Goal: Task Accomplishment & Management: Manage account settings

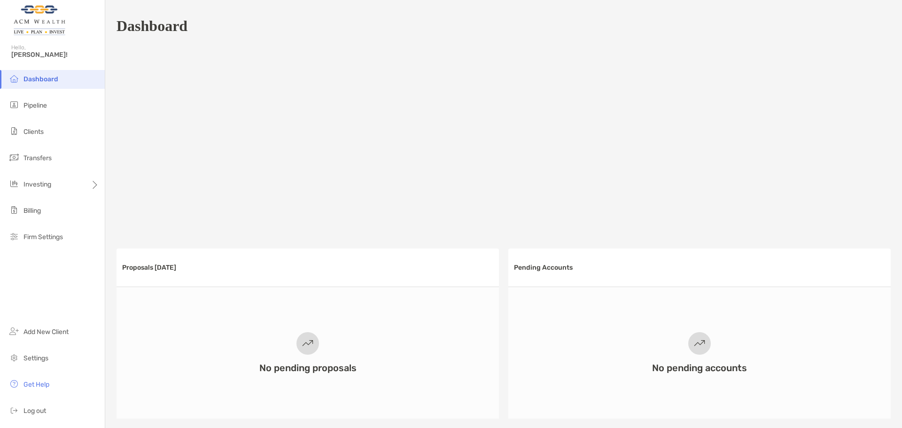
click at [44, 80] on span "Dashboard" at bounding box center [40, 79] width 35 height 8
click at [30, 128] on span "Clients" at bounding box center [33, 132] width 20 height 8
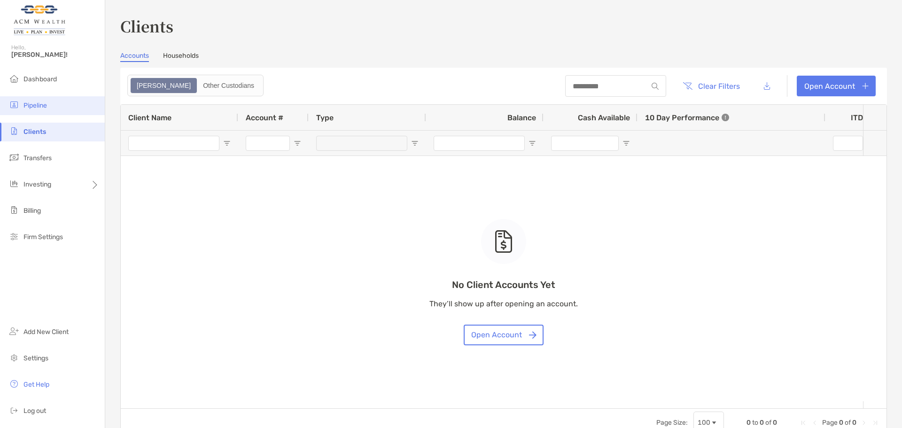
click at [30, 103] on span "Pipeline" at bounding box center [34, 105] width 23 height 8
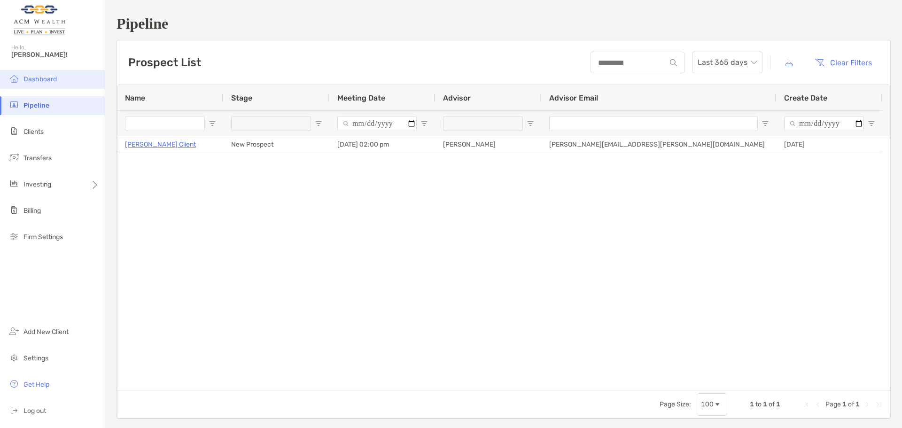
click at [35, 80] on span "Dashboard" at bounding box center [39, 79] width 33 height 8
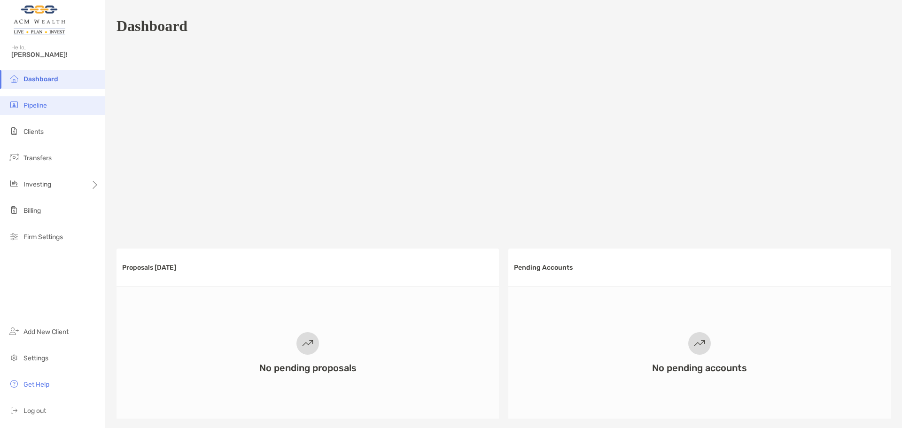
click at [34, 107] on span "Pipeline" at bounding box center [34, 105] width 23 height 8
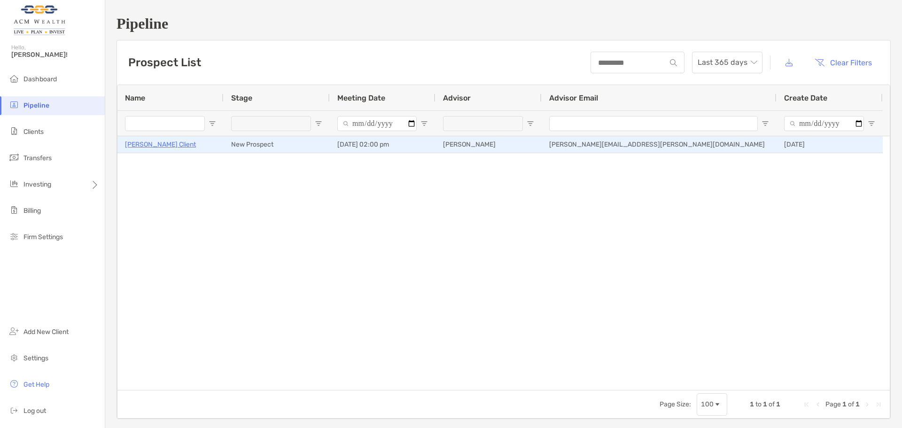
click at [142, 145] on p "[PERSON_NAME] Client" at bounding box center [160, 145] width 71 height 12
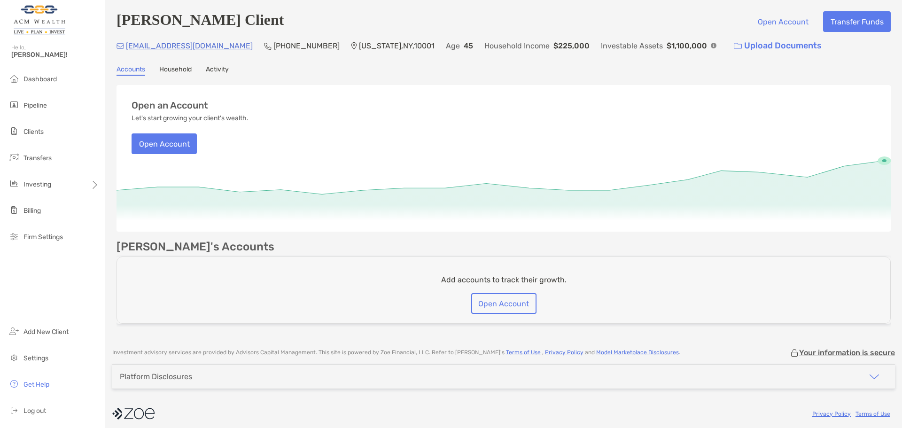
click at [212, 73] on link "Activity" at bounding box center [217, 70] width 23 height 10
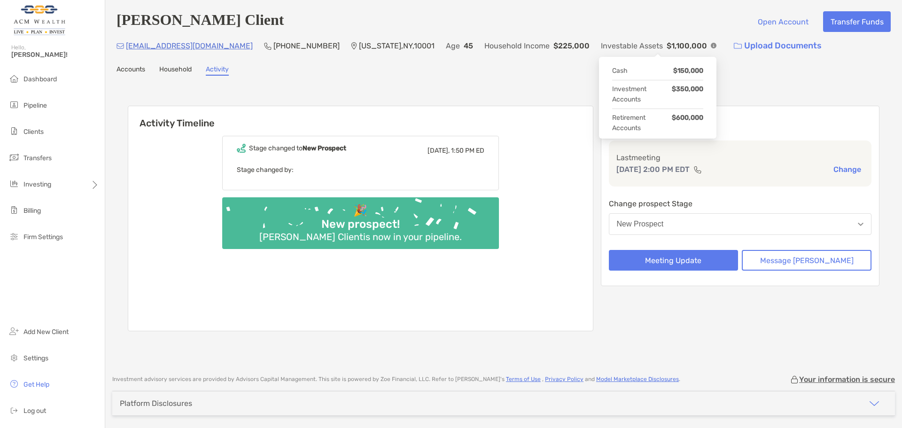
click at [710, 47] on img at bounding box center [713, 46] width 6 height 6
click at [857, 226] on img "button" at bounding box center [860, 224] width 6 height 3
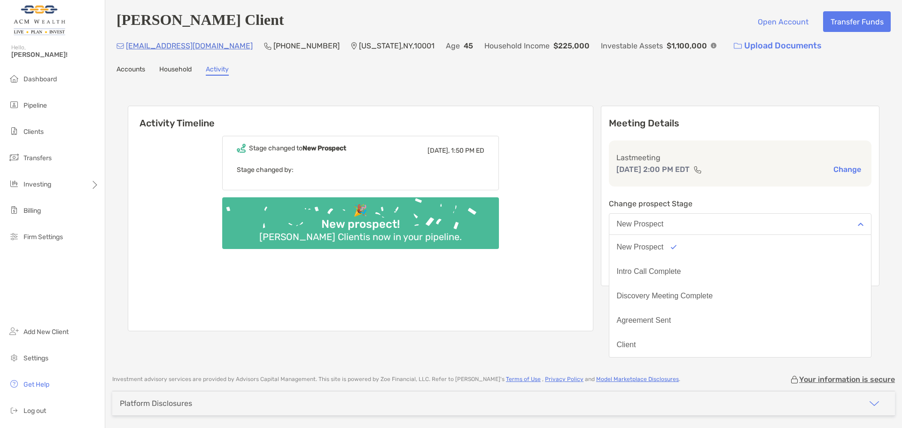
click at [857, 226] on img "button" at bounding box center [860, 224] width 6 height 3
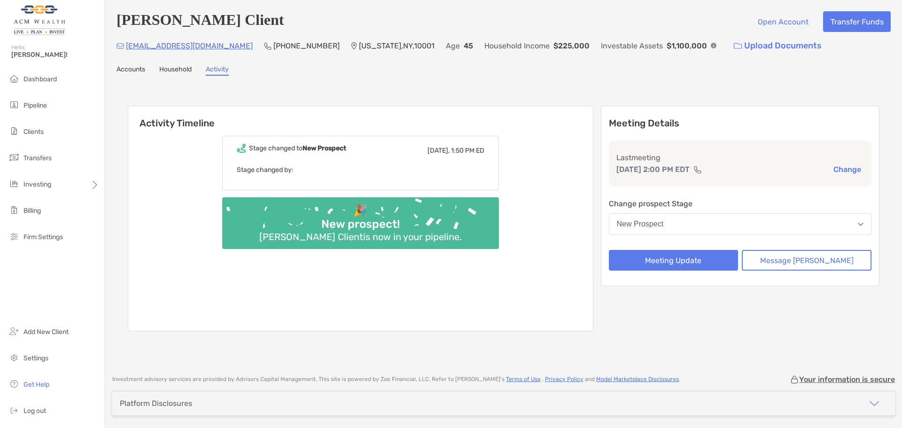
click at [857, 226] on img "button" at bounding box center [860, 224] width 6 height 3
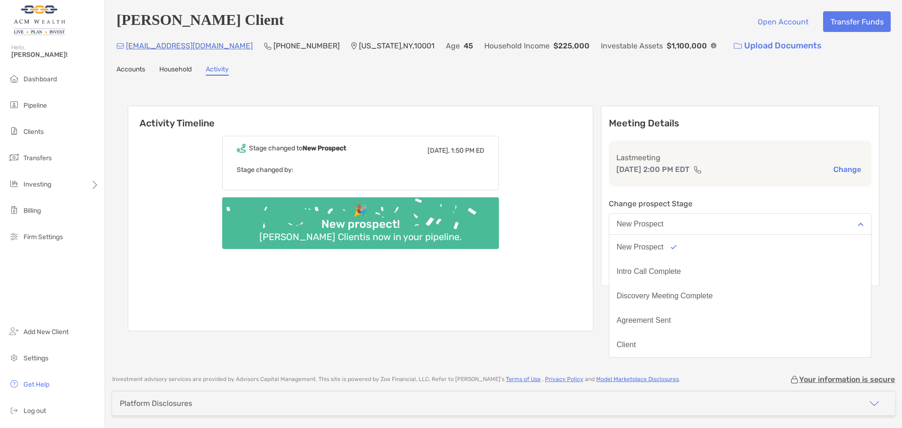
click at [839, 205] on p "Change prospect Stage" at bounding box center [740, 204] width 263 height 12
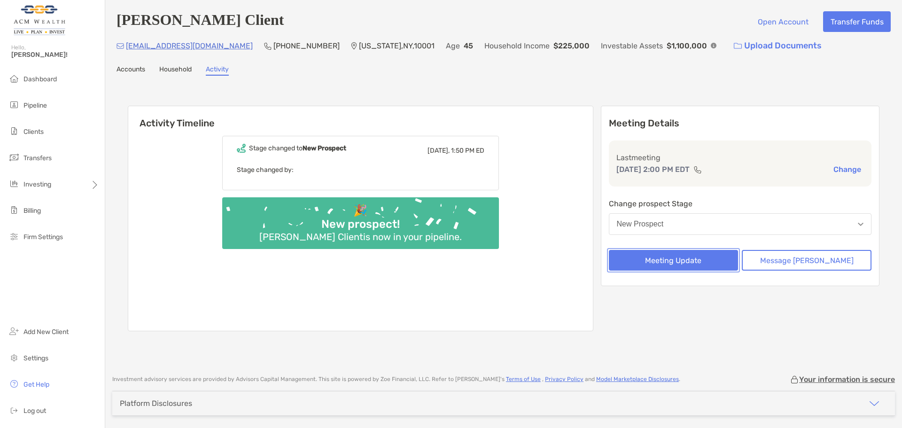
click at [684, 257] on button "Meeting Update" at bounding box center [674, 260] width 130 height 21
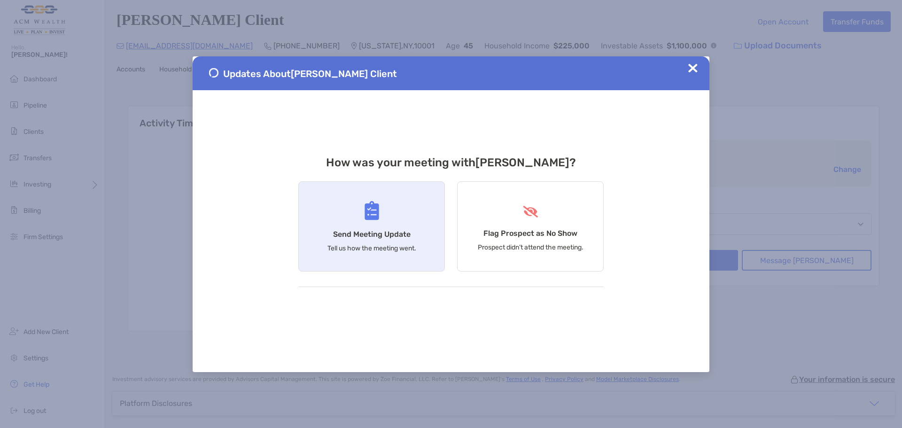
click at [349, 217] on div "Send Meeting Update Tell us how the meeting went." at bounding box center [371, 226] width 146 height 90
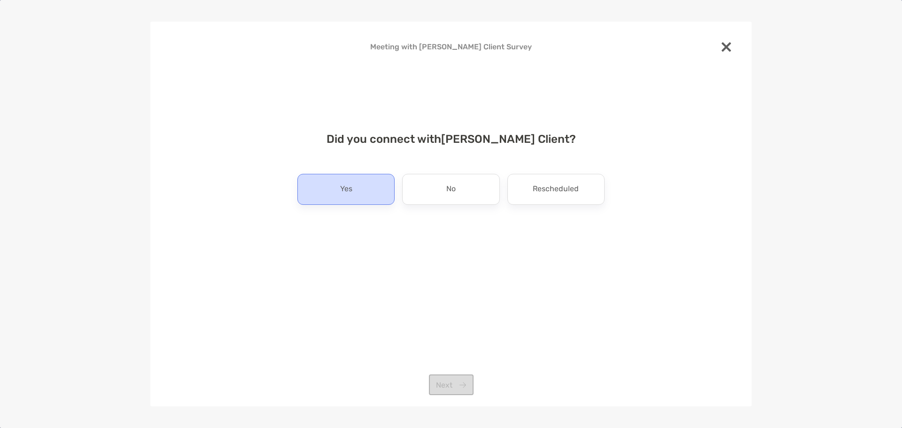
click at [337, 197] on div "Yes" at bounding box center [345, 189] width 97 height 31
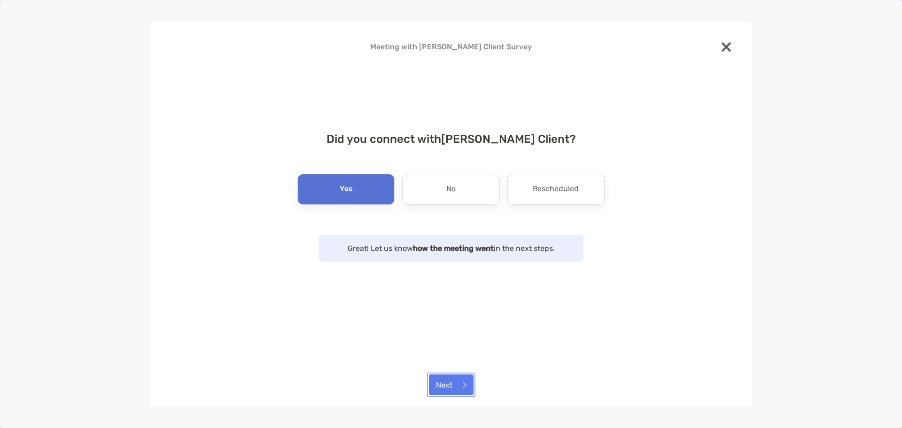
click at [458, 387] on button "Next" at bounding box center [451, 384] width 45 height 21
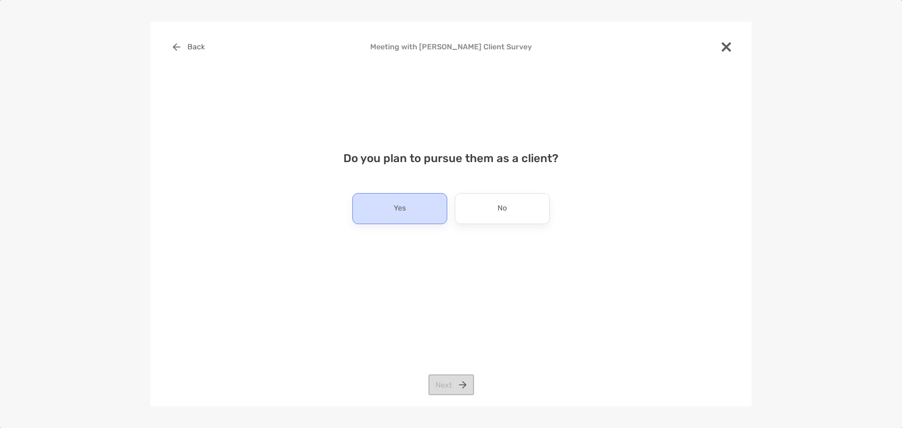
click at [397, 209] on p "Yes" at bounding box center [399, 208] width 12 height 15
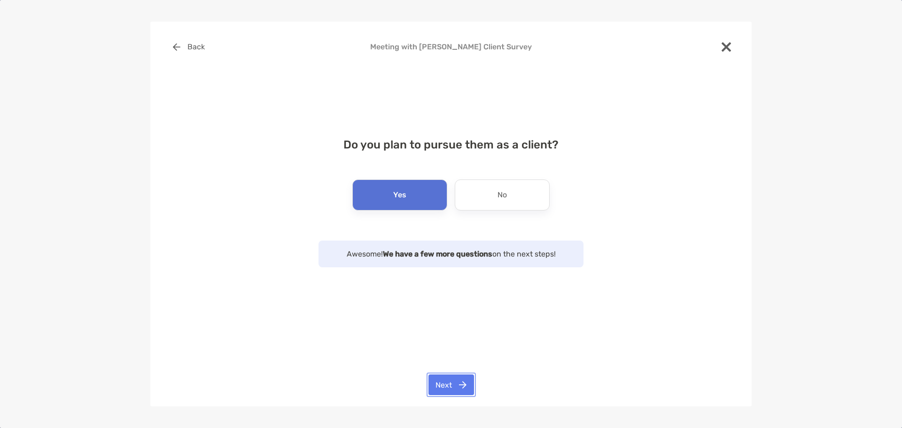
click at [448, 386] on button "Next" at bounding box center [451, 384] width 46 height 21
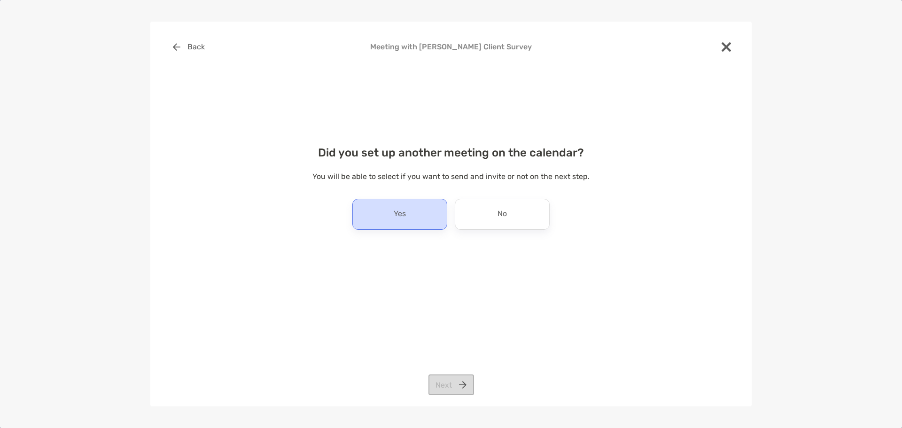
click at [393, 206] on div "Yes" at bounding box center [399, 214] width 95 height 31
click at [448, 382] on button "Next" at bounding box center [451, 384] width 46 height 21
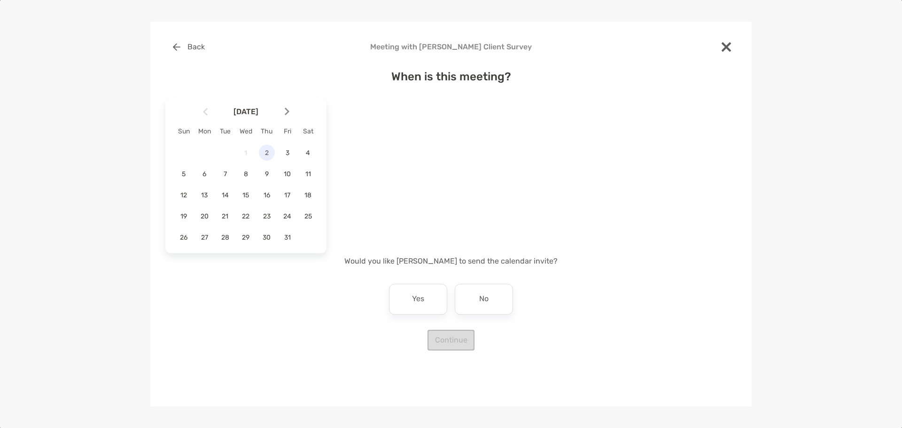
click at [264, 155] on span "2" at bounding box center [267, 153] width 16 height 8
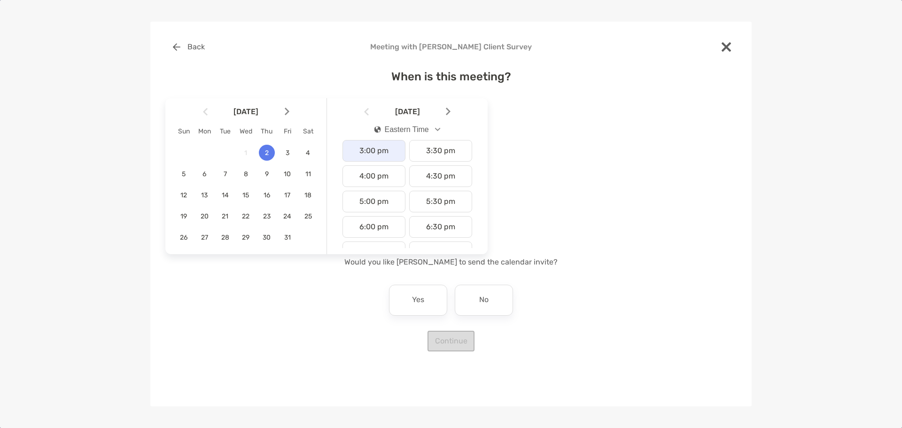
click at [371, 151] on div "3:00 pm" at bounding box center [373, 151] width 63 height 22
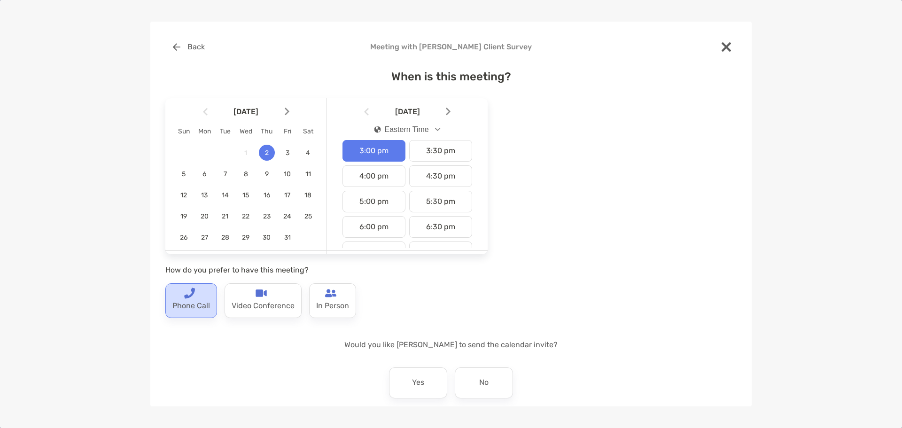
click at [179, 307] on p "Phone Call" at bounding box center [191, 306] width 38 height 15
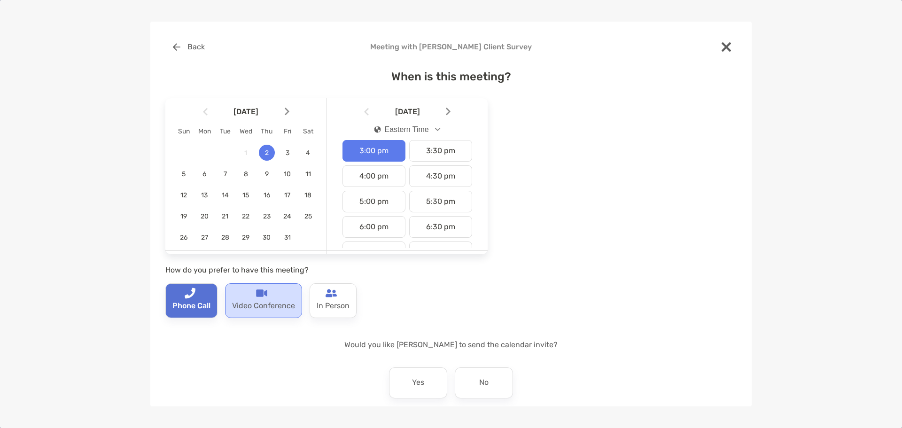
click at [293, 301] on p "Video Conference" at bounding box center [263, 306] width 63 height 15
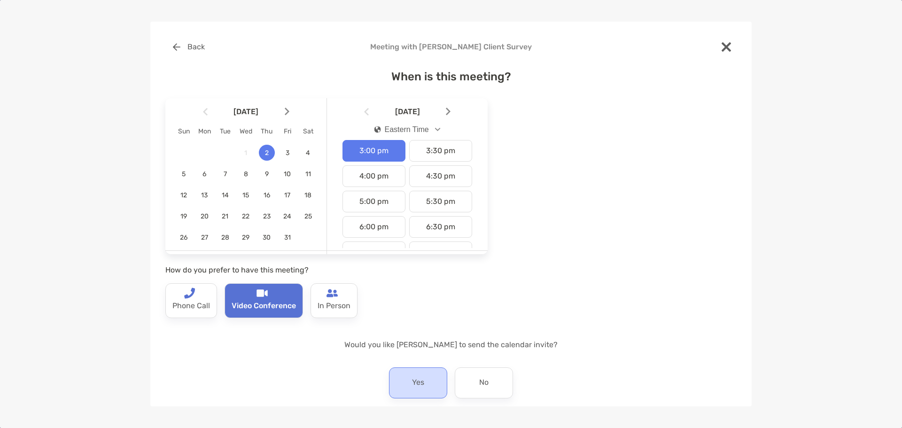
click at [422, 383] on div "Yes" at bounding box center [418, 382] width 58 height 31
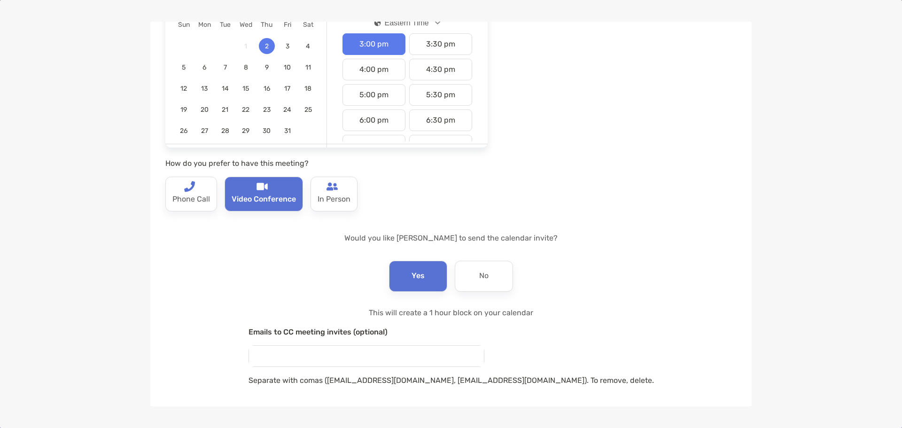
scroll to position [144, 0]
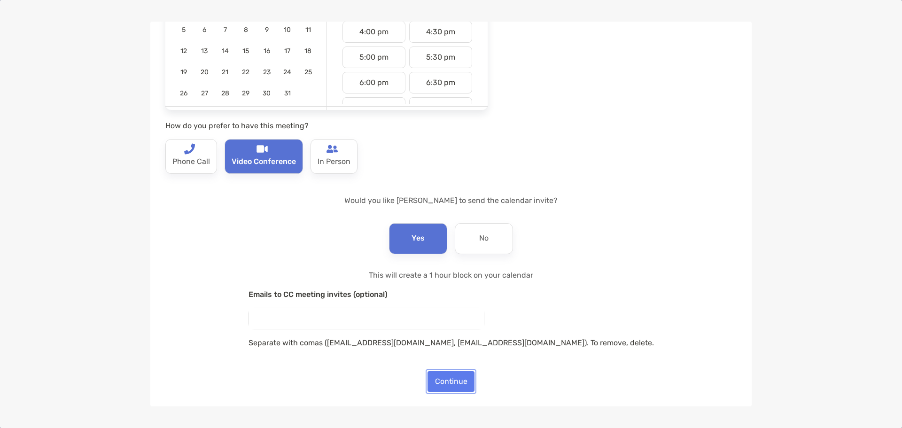
click at [444, 381] on button "Continue" at bounding box center [450, 381] width 47 height 21
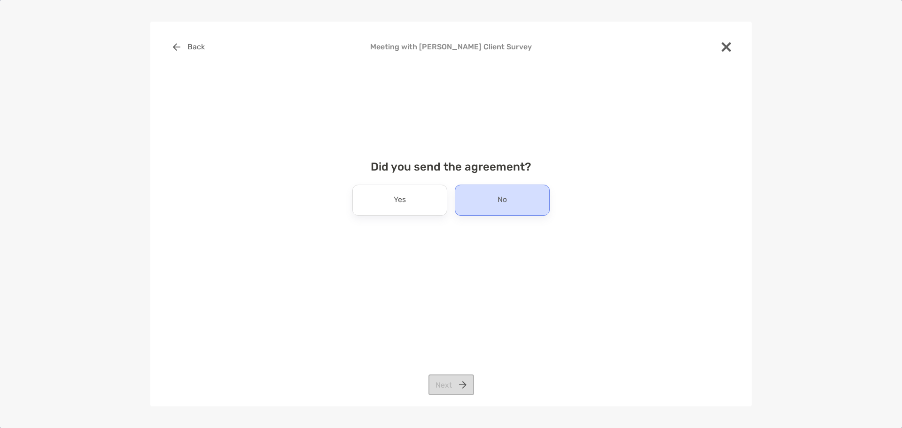
click at [493, 201] on div "No" at bounding box center [502, 200] width 95 height 31
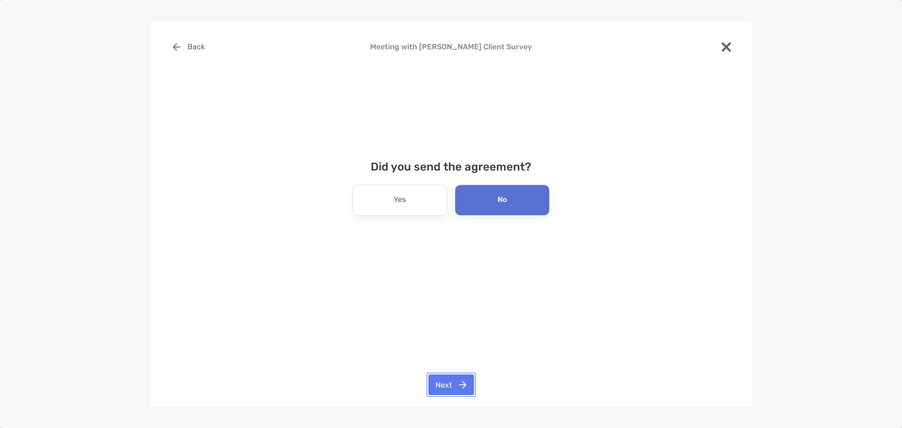
click at [439, 389] on button "Next" at bounding box center [451, 384] width 46 height 21
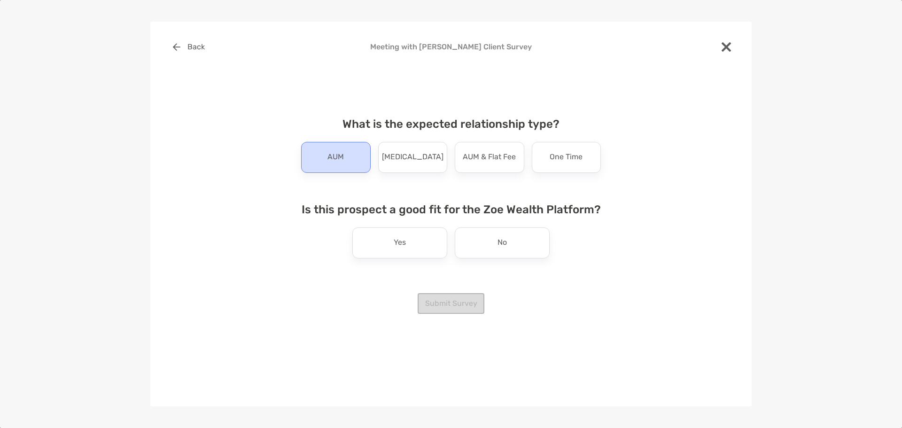
click at [342, 155] on p "AUM" at bounding box center [335, 157] width 16 height 15
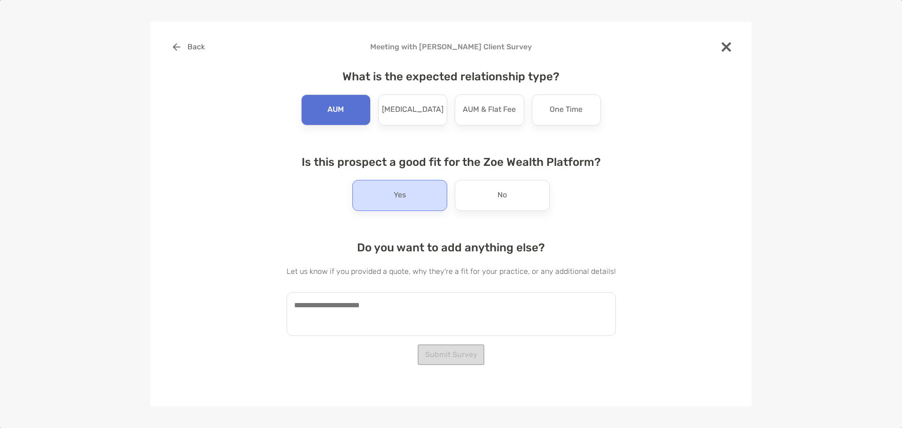
click at [409, 192] on div "Yes" at bounding box center [399, 195] width 95 height 31
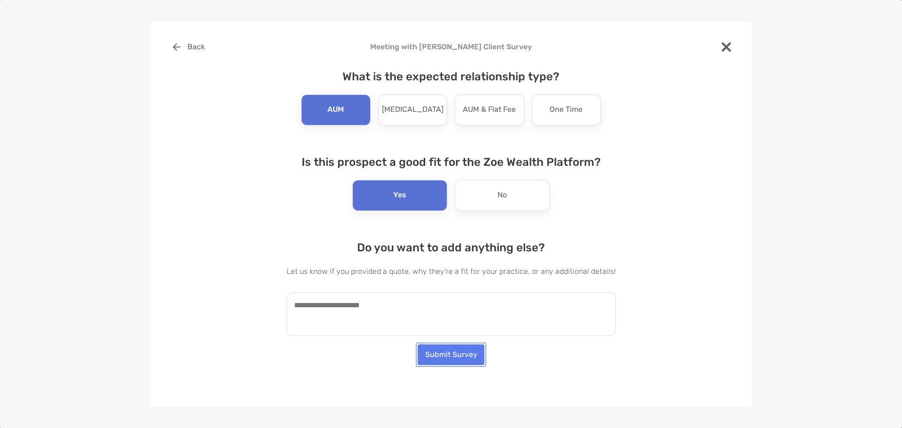
click at [465, 353] on button "Submit Survey" at bounding box center [450, 354] width 67 height 21
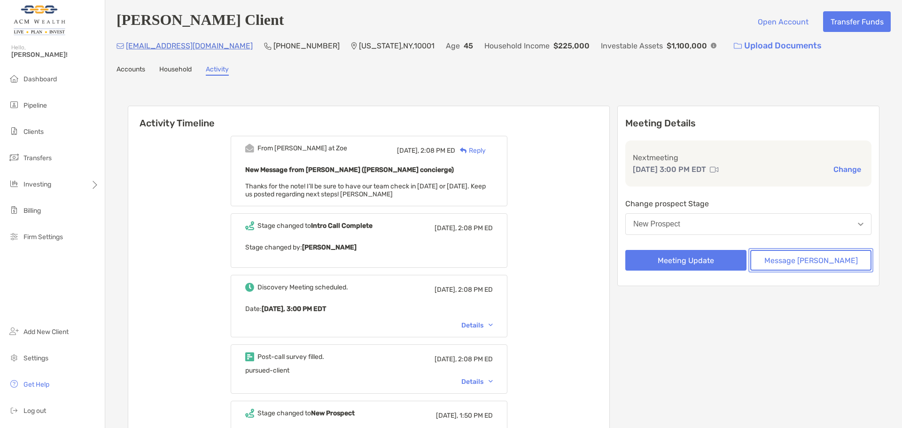
click at [830, 260] on button "Message Zoe" at bounding box center [810, 260] width 121 height 21
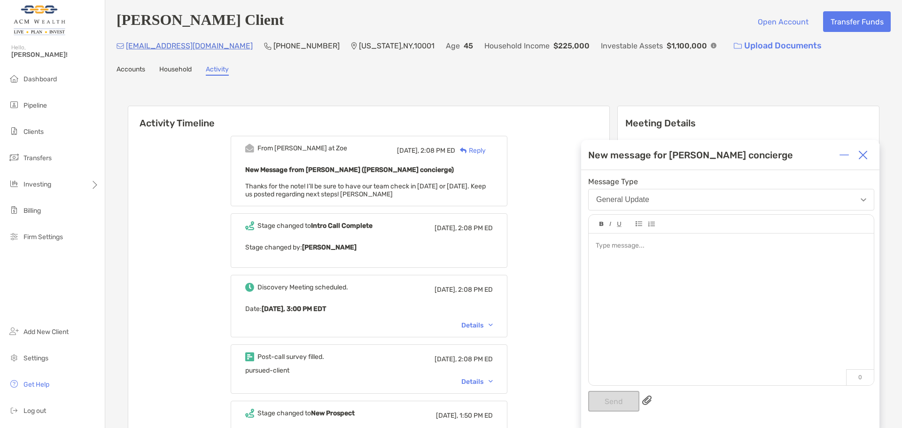
click at [662, 258] on div at bounding box center [730, 304] width 285 height 142
click at [862, 158] on img at bounding box center [862, 154] width 9 height 9
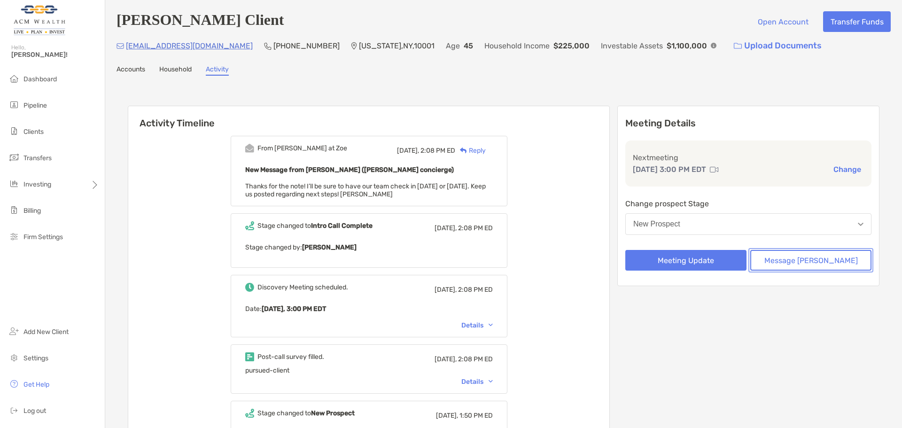
click at [834, 257] on button "Message Zoe" at bounding box center [810, 260] width 121 height 21
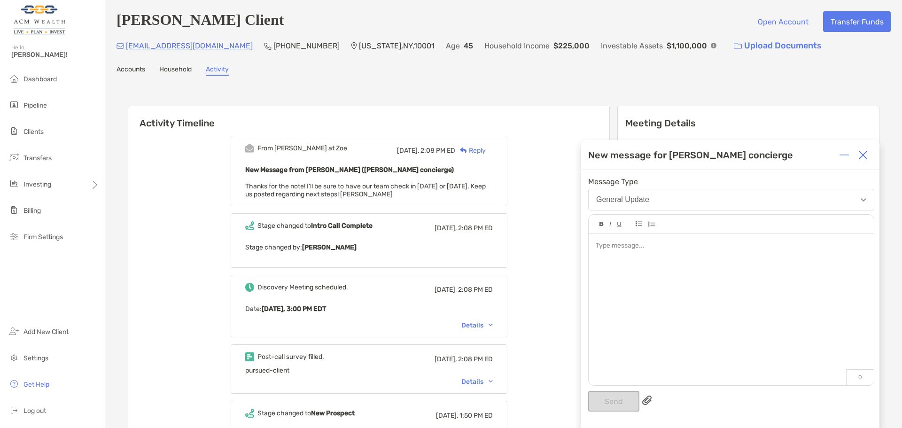
click at [715, 203] on button "General Update" at bounding box center [731, 200] width 286 height 22
click at [865, 154] on img at bounding box center [862, 154] width 9 height 9
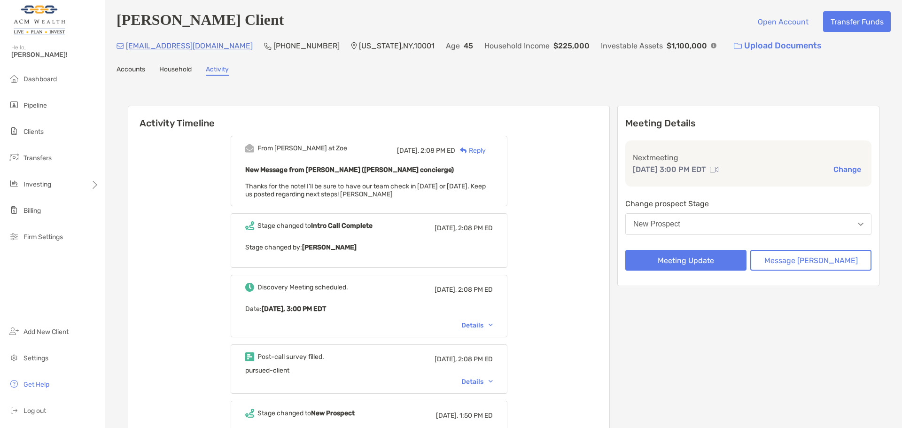
click at [762, 232] on button "New Prospect" at bounding box center [748, 224] width 246 height 22
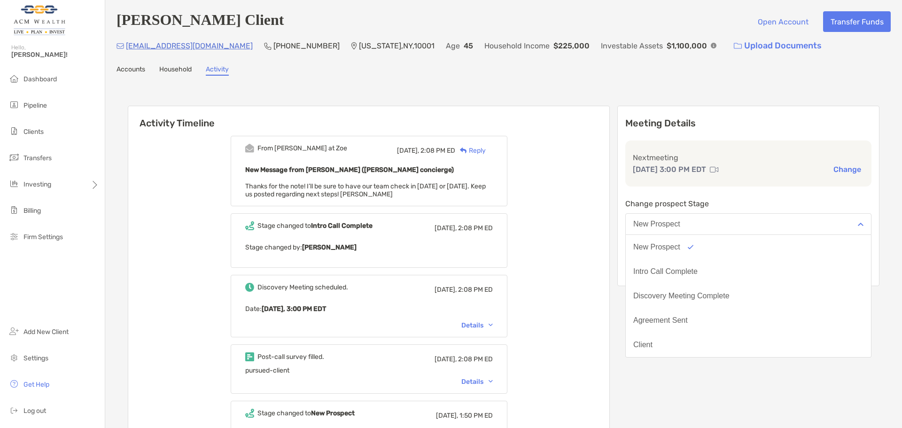
click at [179, 74] on link "Household" at bounding box center [175, 70] width 32 height 10
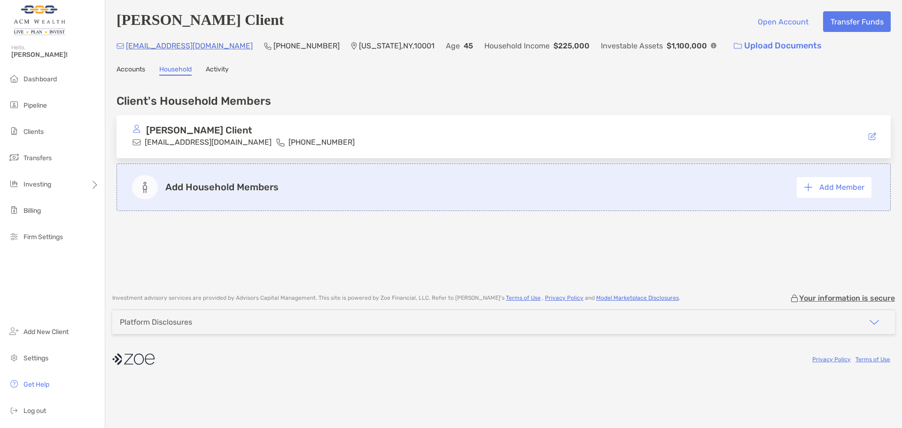
click at [133, 69] on link "Accounts" at bounding box center [130, 70] width 29 height 10
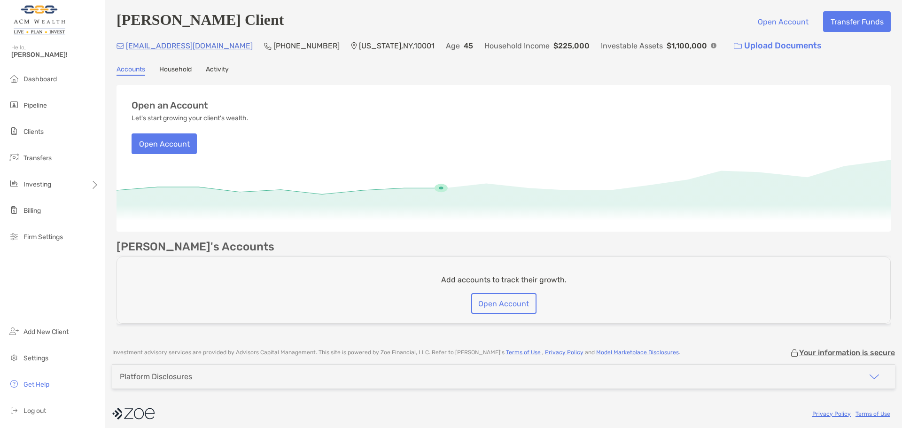
click at [214, 73] on link "Activity" at bounding box center [217, 70] width 23 height 10
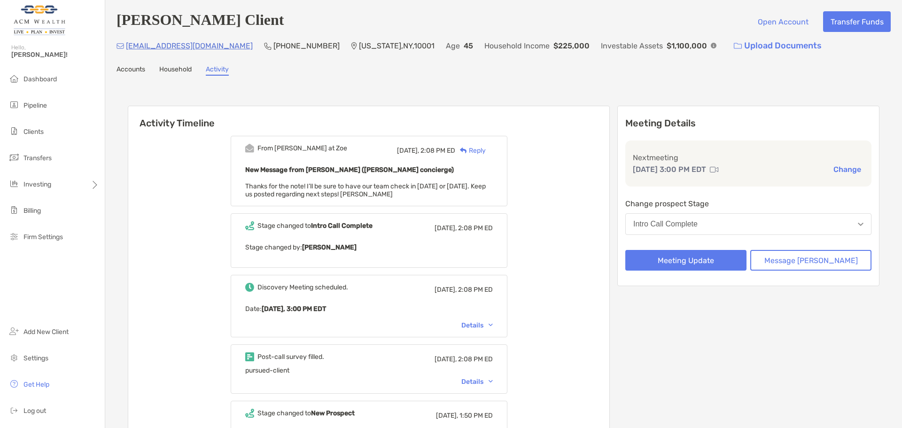
scroll to position [231, 0]
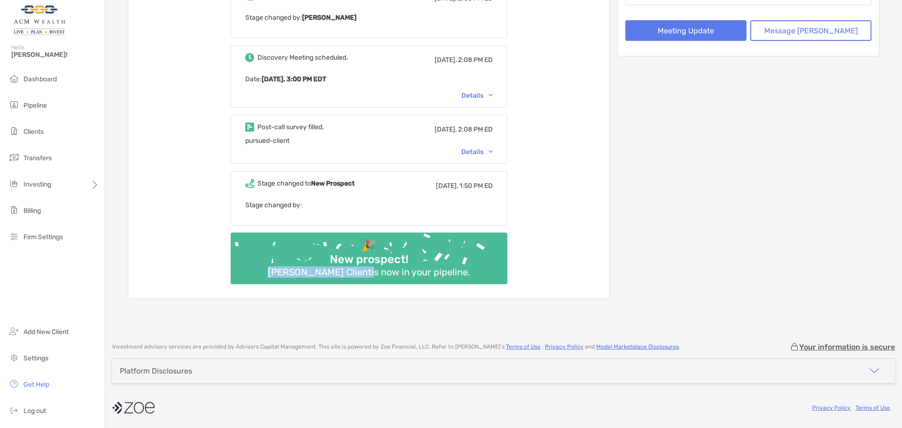
drag, startPoint x: 312, startPoint y: 273, endPoint x: 362, endPoint y: 277, distance: 50.5
click at [362, 277] on div "🎉 New prospect! Jane Client is now in your pipeline." at bounding box center [369, 258] width 277 height 52
click at [362, 280] on div "🎉 New prospect! Jane Client is now in your pipeline." at bounding box center [369, 258] width 277 height 52
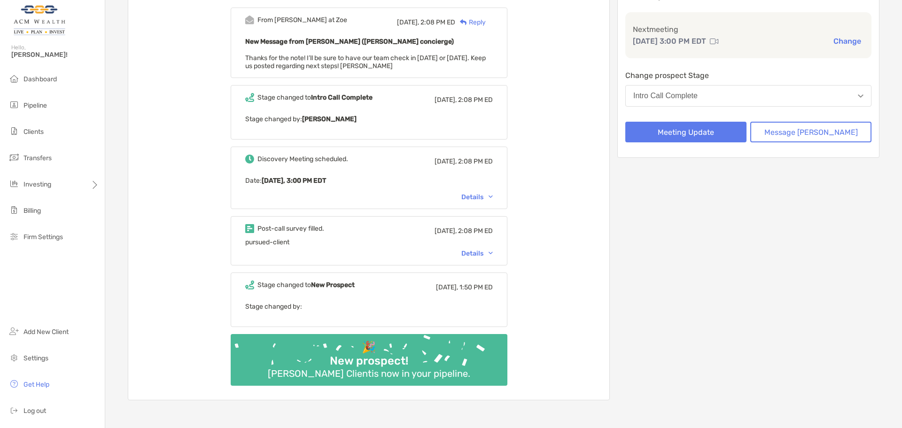
scroll to position [0, 0]
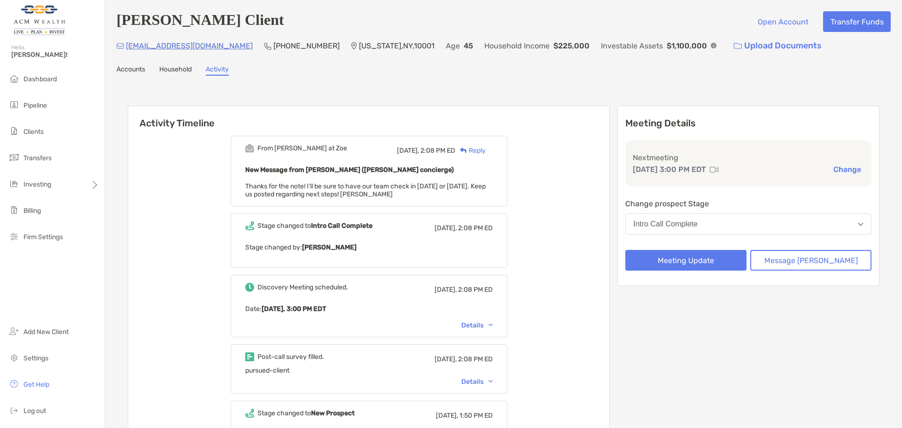
click at [716, 215] on button "Intro Call Complete" at bounding box center [748, 224] width 246 height 22
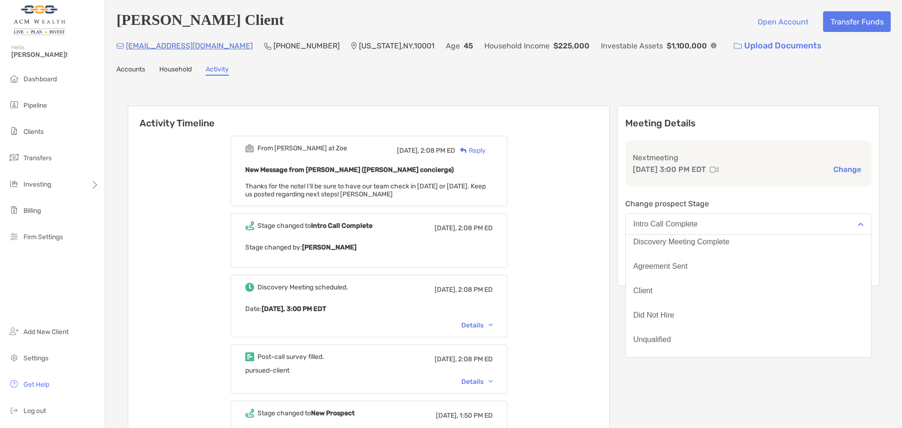
scroll to position [73, 0]
click at [609, 249] on div "From Matthew at Zoe Today, 2:08 PM ED Reply New Message from Matthew Wiener (Zo…" at bounding box center [368, 328] width 481 height 399
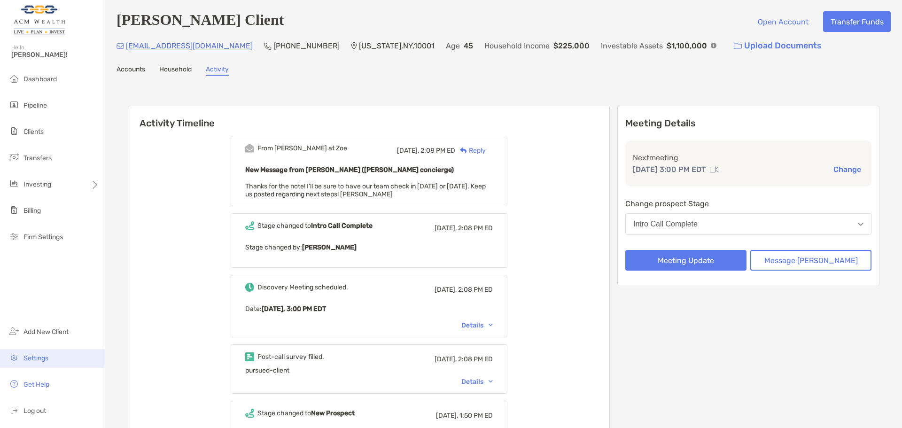
click at [34, 362] on li "Settings" at bounding box center [52, 358] width 105 height 19
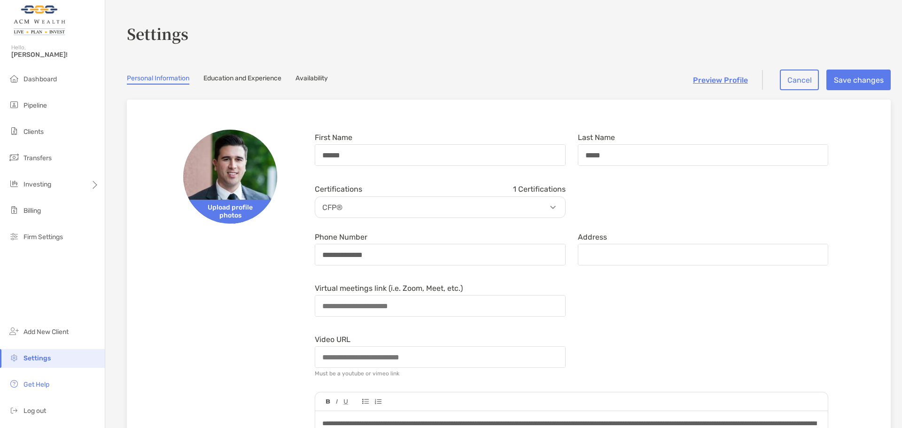
click at [225, 78] on link "Education and Experience" at bounding box center [242, 79] width 78 height 10
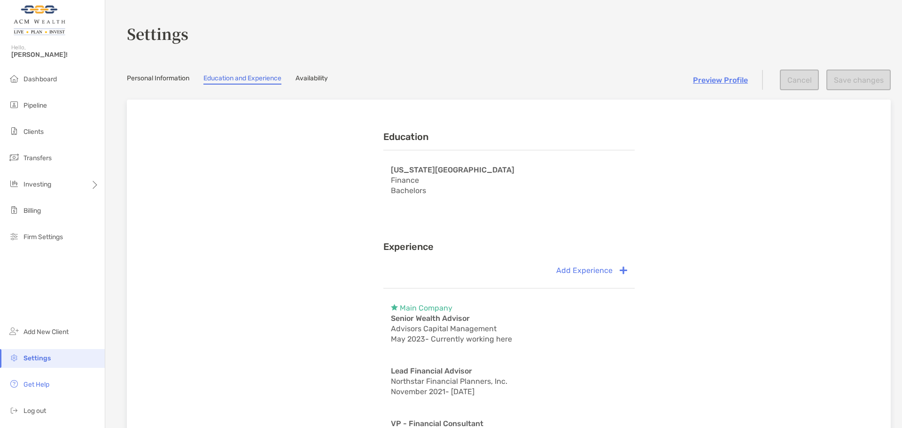
click at [319, 80] on link "Availability" at bounding box center [311, 79] width 32 height 10
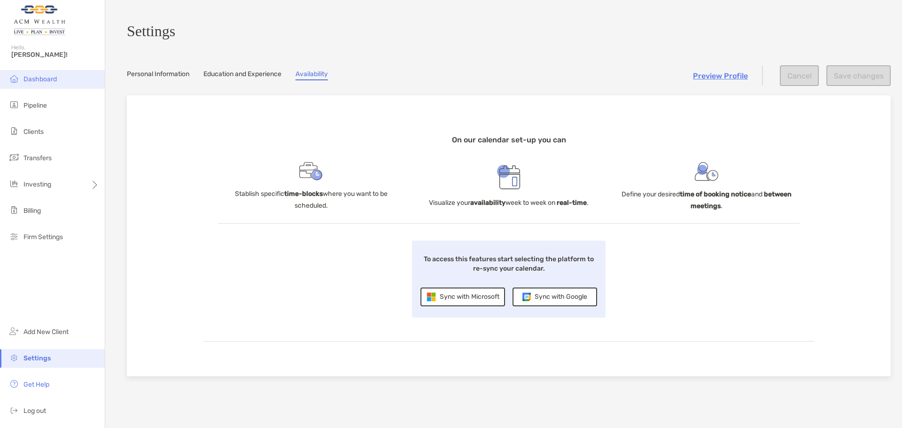
click at [29, 73] on li "Dashboard" at bounding box center [52, 79] width 105 height 19
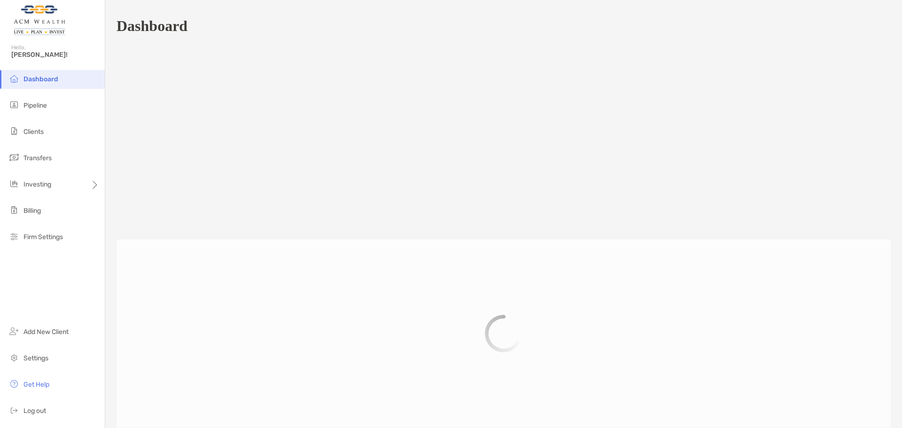
scroll to position [435, 0]
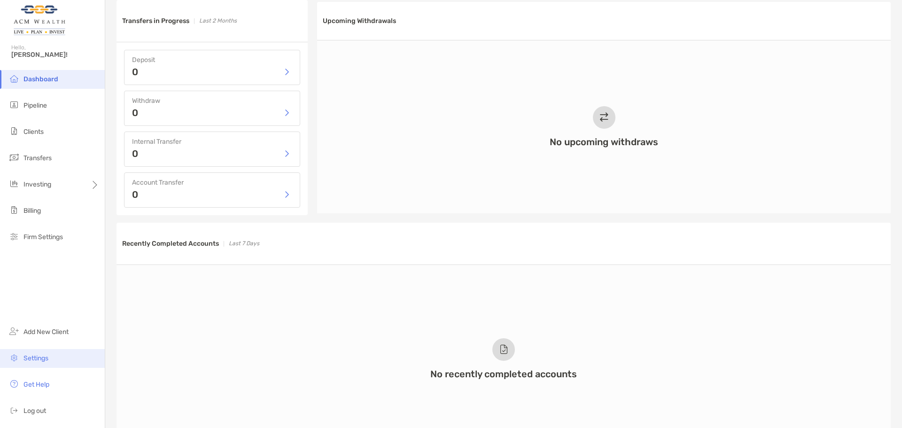
click at [38, 355] on span "Settings" at bounding box center [35, 358] width 25 height 8
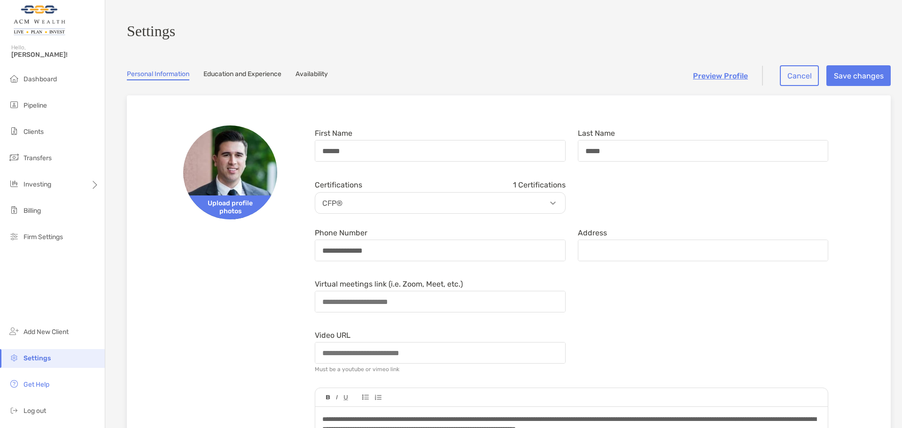
click at [243, 80] on link "Education and Experience" at bounding box center [242, 75] width 78 height 10
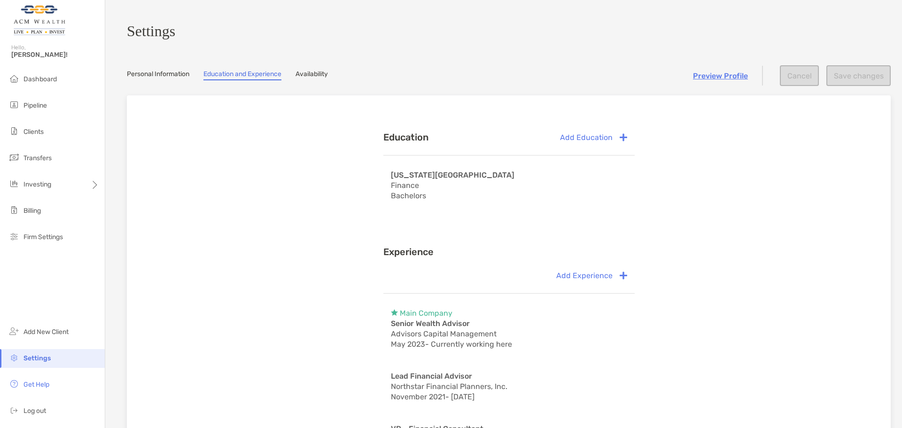
click at [327, 78] on link "Availability" at bounding box center [311, 75] width 32 height 10
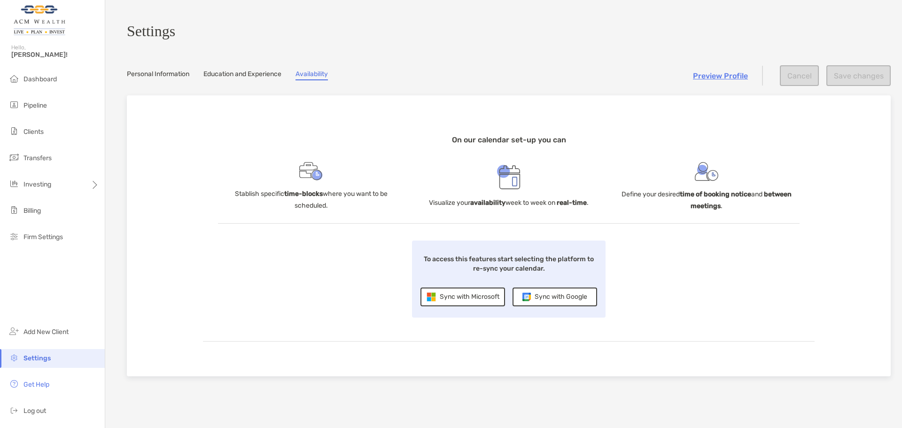
click at [261, 77] on link "Education and Experience" at bounding box center [242, 75] width 78 height 10
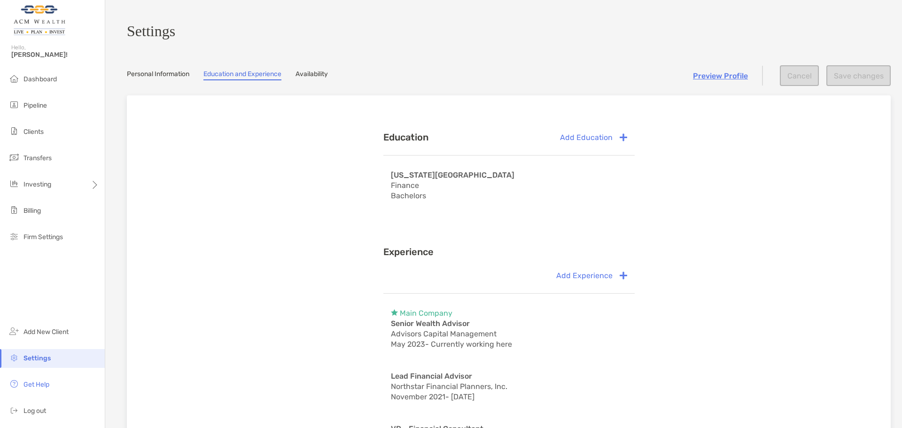
click at [157, 70] on section "Settings Personal Information Education and Experience Availability Preview Pro…" at bounding box center [503, 307] width 796 height 615
click at [166, 77] on link "Personal Information" at bounding box center [158, 75] width 62 height 10
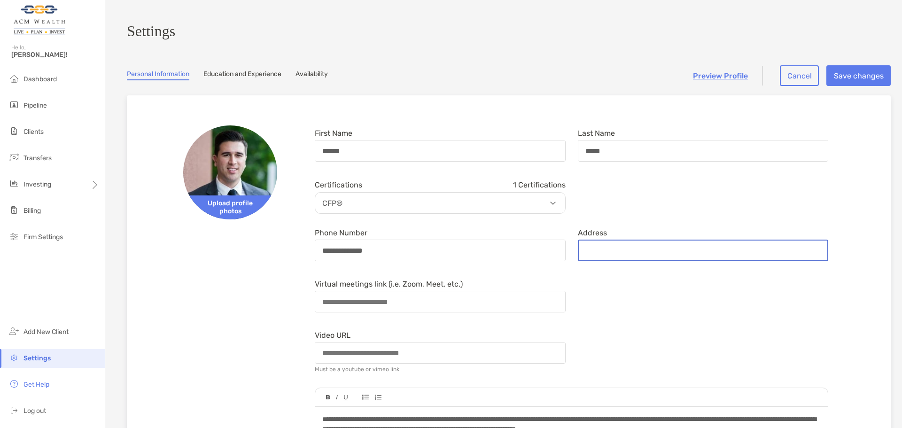
click at [601, 258] on input "Address" at bounding box center [702, 250] width 249 height 20
click at [609, 214] on div "Certifications 1 Certifications CFP®" at bounding box center [570, 195] width 525 height 37
click at [587, 226] on form "**********" at bounding box center [570, 389] width 525 height 529
click at [316, 76] on link "Availability" at bounding box center [311, 75] width 32 height 10
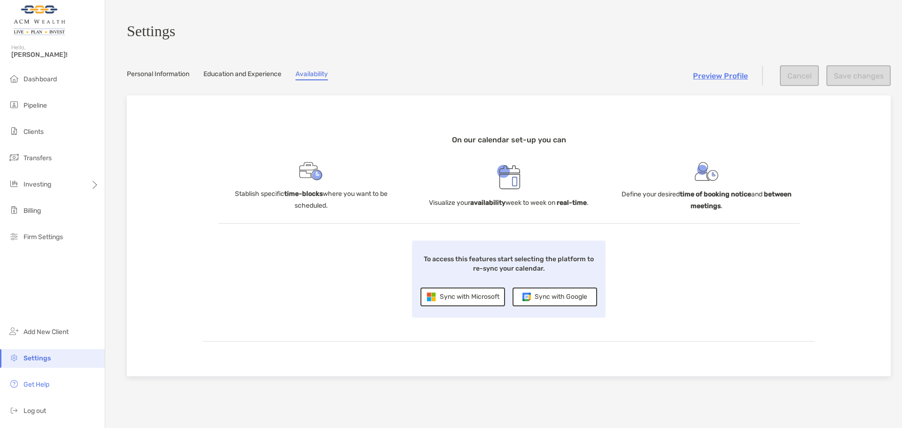
click at [176, 78] on link "Personal Information" at bounding box center [158, 75] width 62 height 10
